Goal: Task Accomplishment & Management: Use online tool/utility

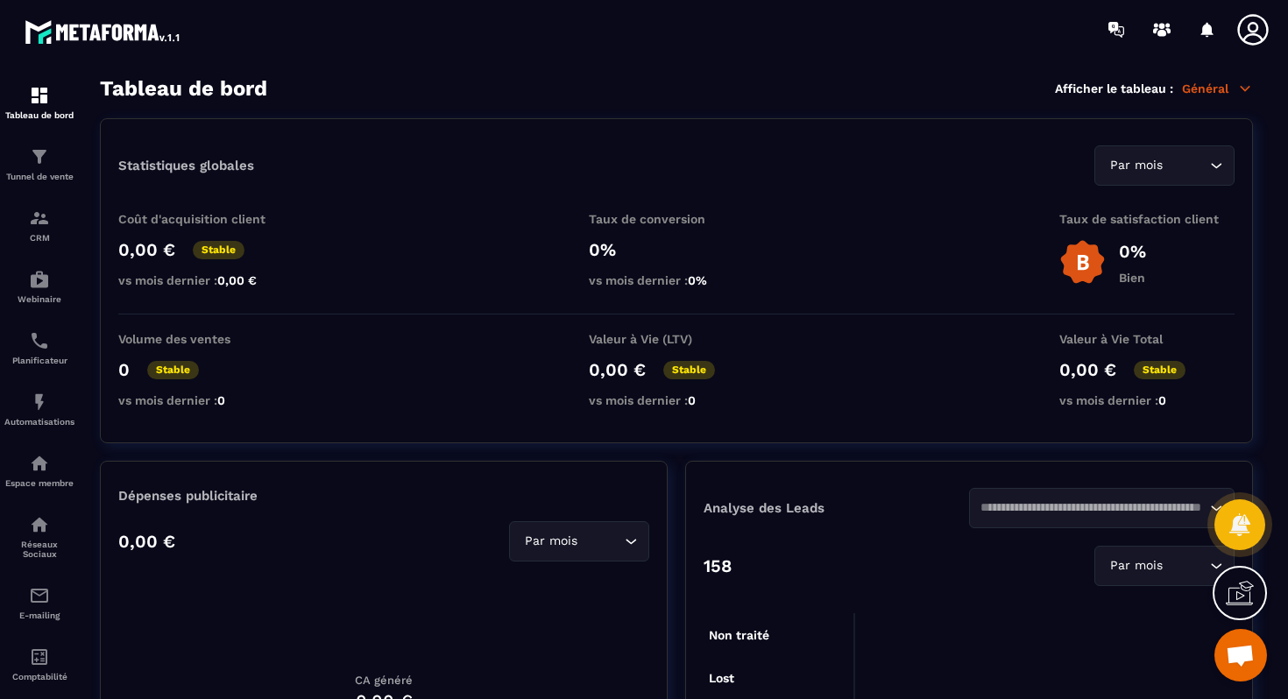
scroll to position [8499, 0]
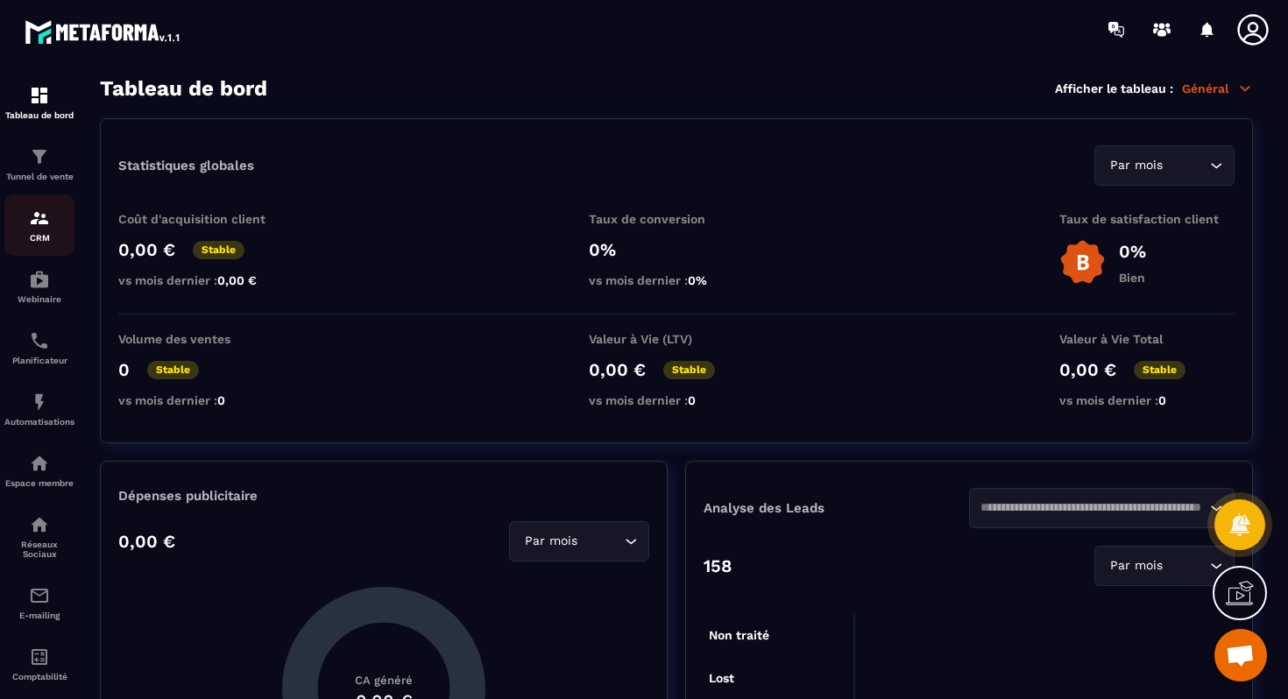
click at [53, 241] on p "CRM" at bounding box center [39, 238] width 70 height 10
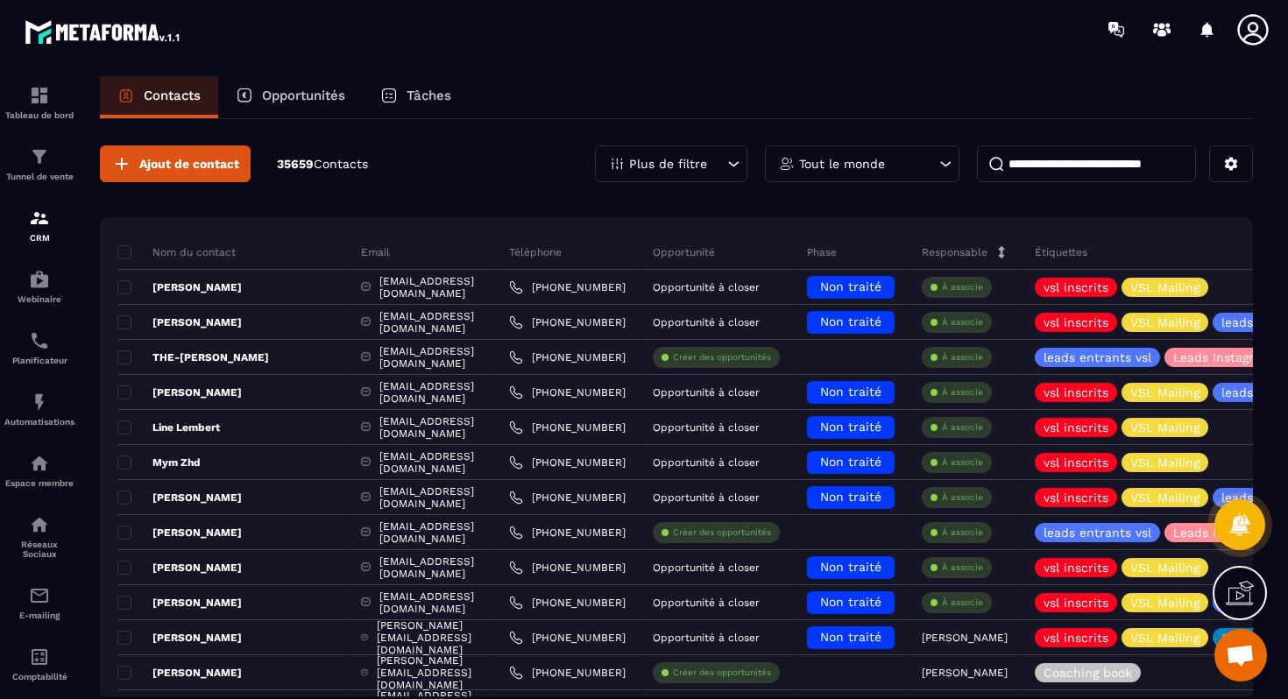
click at [303, 105] on div "Opportunités" at bounding box center [290, 97] width 145 height 42
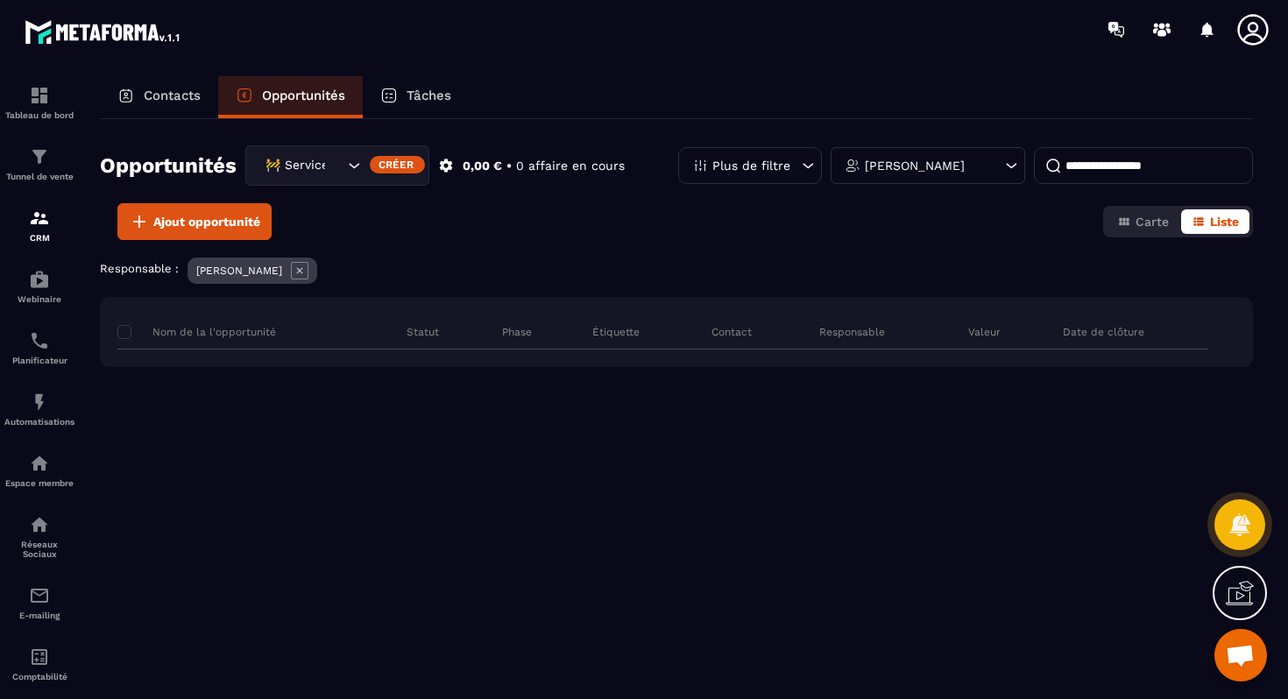
click at [814, 165] on icon at bounding box center [808, 166] width 18 height 18
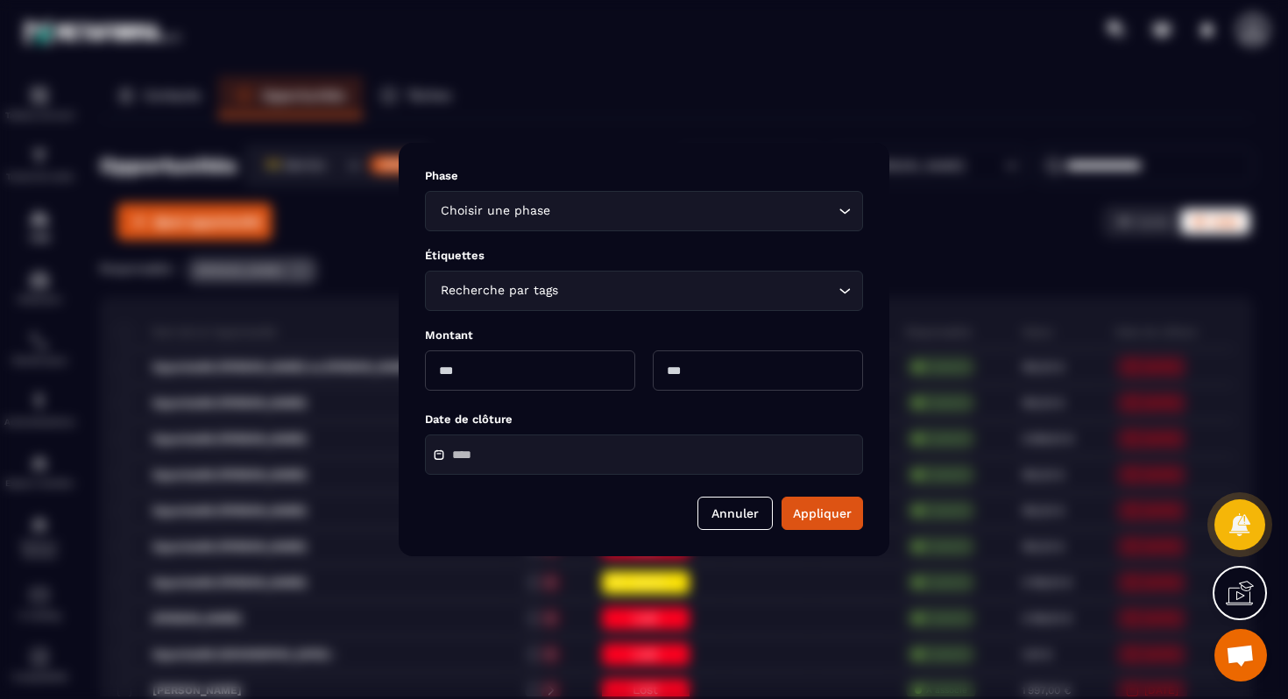
click at [833, 166] on div "Phase Choisir une phase Loading... Étiquettes Recherche par tags Loading... Mon…" at bounding box center [644, 350] width 491 height 414
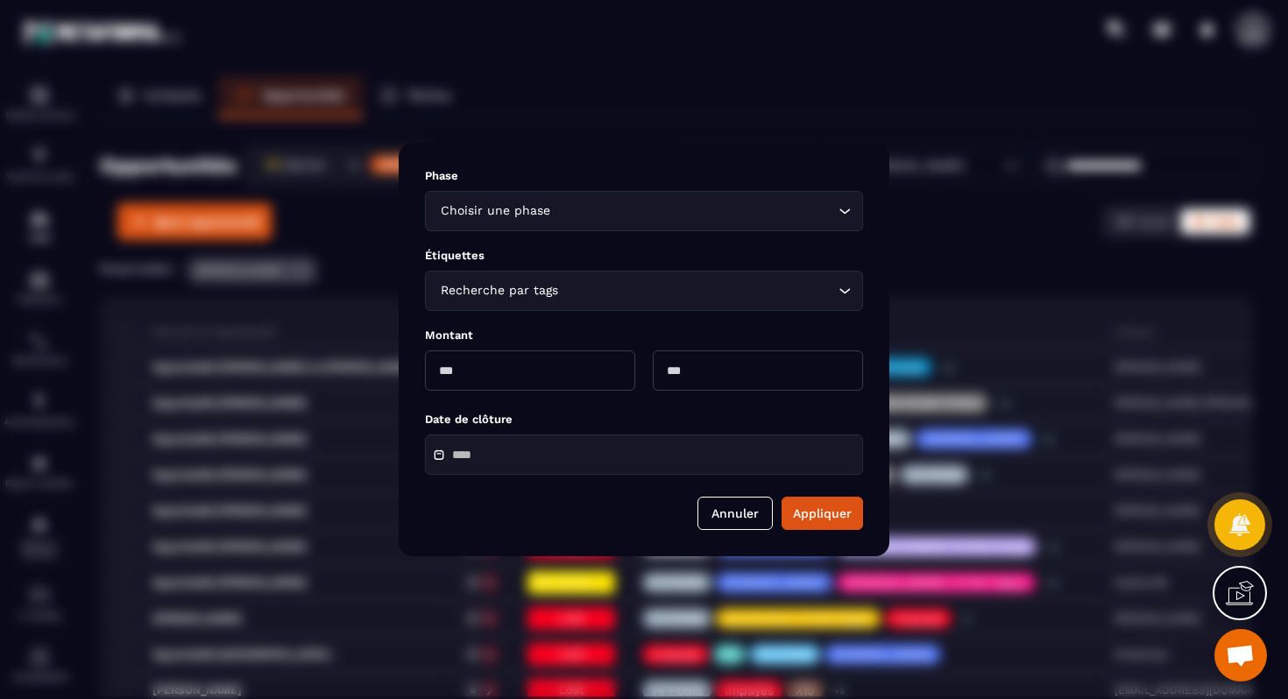
click at [889, 129] on div "Modal window" at bounding box center [644, 349] width 1288 height 699
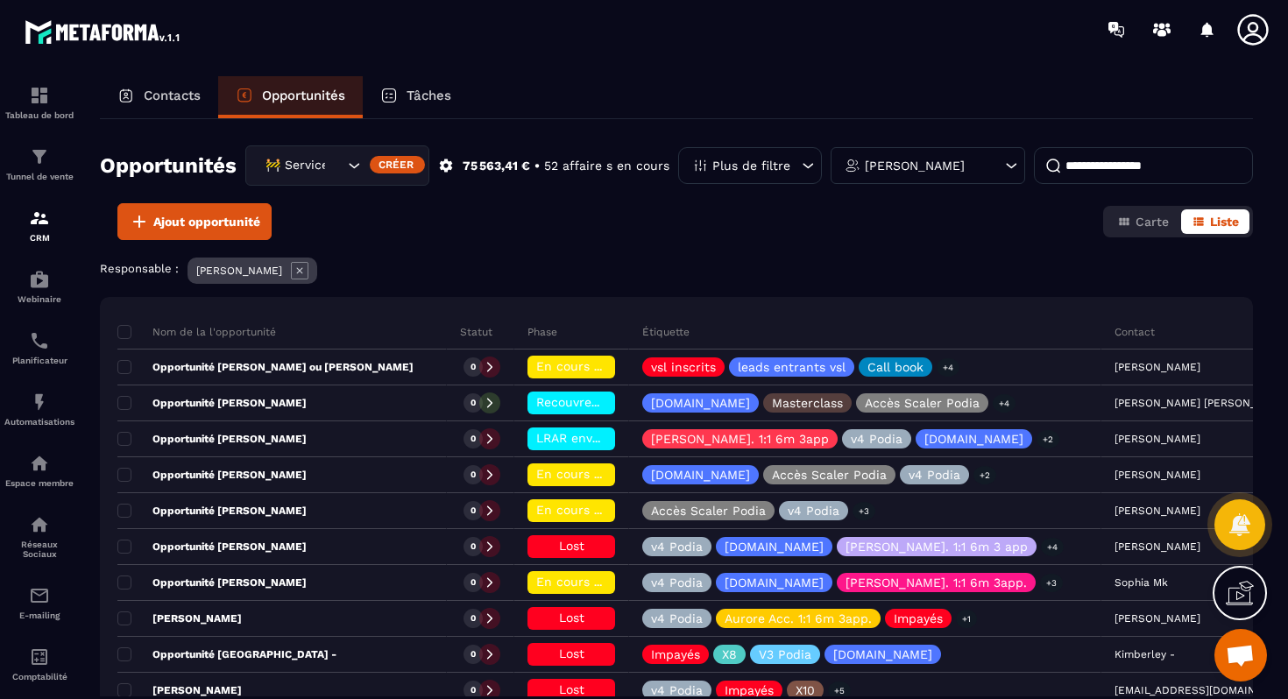
click at [1059, 159] on input at bounding box center [1143, 165] width 219 height 37
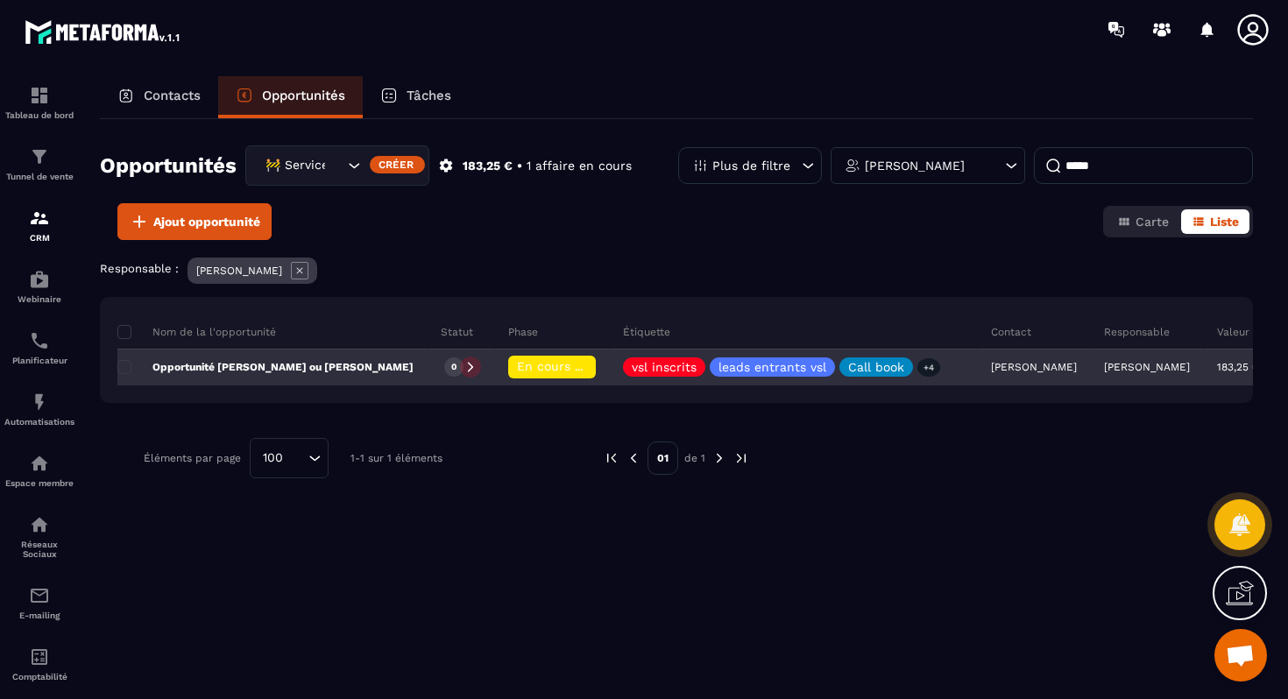
type input "*****"
click at [346, 379] on div "Opportunité [PERSON_NAME] ou [PERSON_NAME]" at bounding box center [272, 368] width 310 height 35
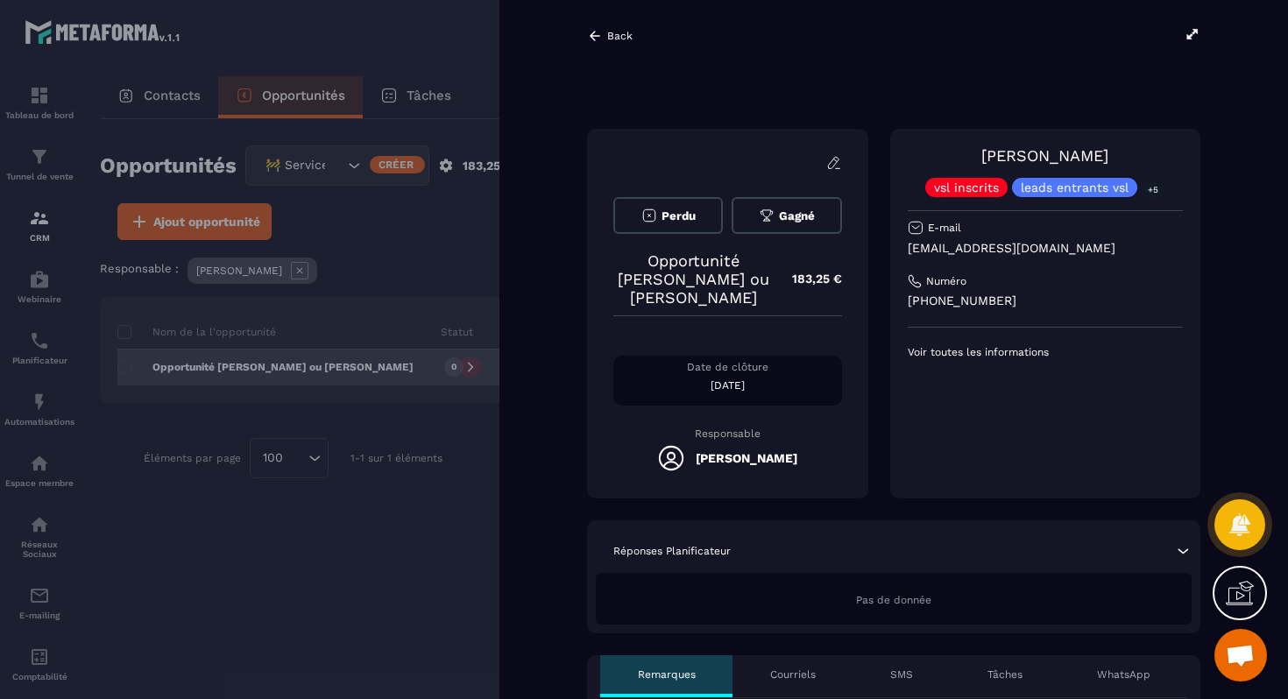
scroll to position [0, 22]
